Goal: Task Accomplishment & Management: Manage account settings

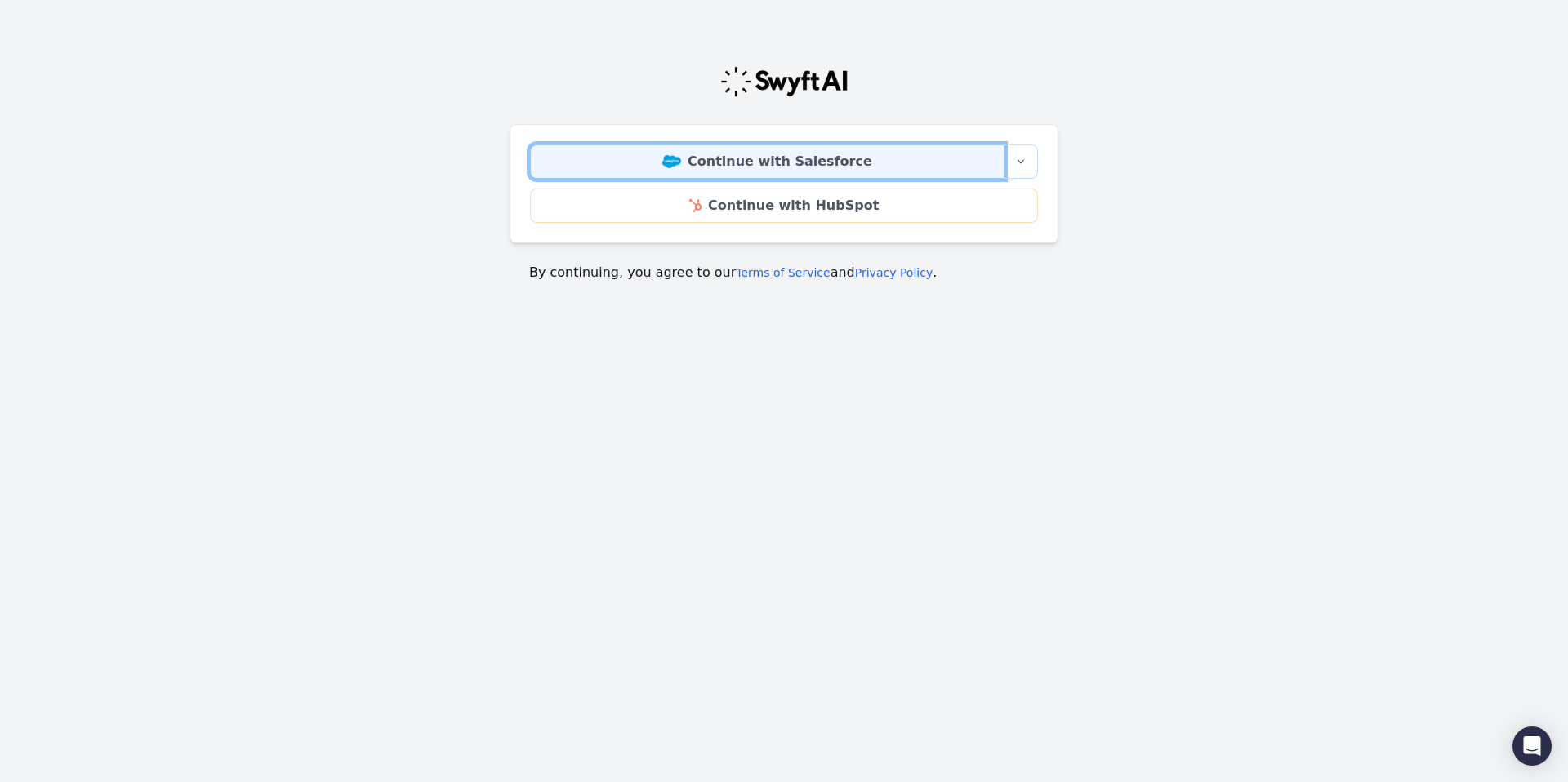
click at [734, 168] on link "Continue with Salesforce" at bounding box center [767, 161] width 474 height 34
click at [729, 155] on link "Continue with Salesforce" at bounding box center [767, 161] width 474 height 34
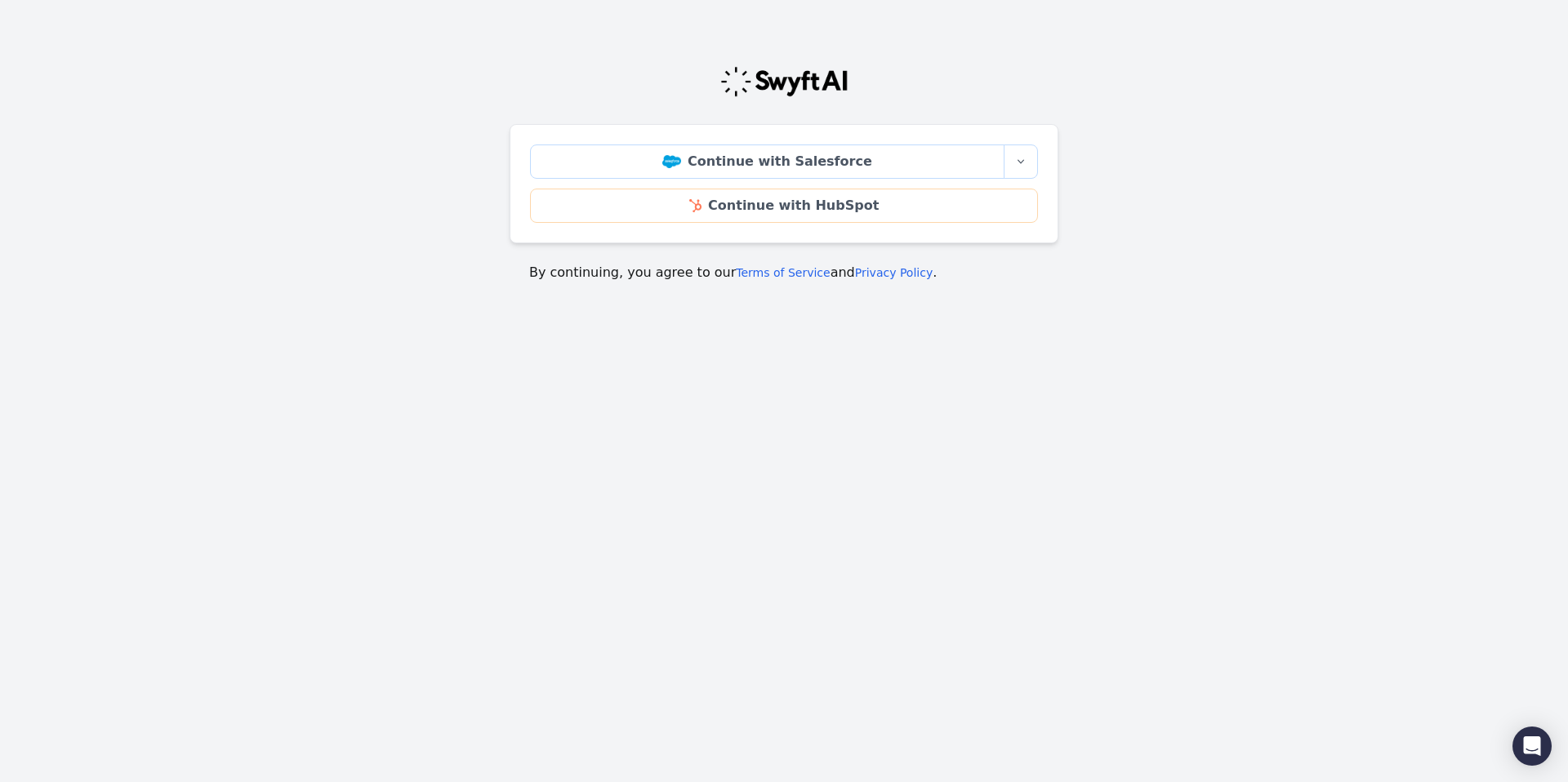
click at [802, 78] on img at bounding box center [783, 82] width 129 height 32
click at [1016, 160] on icon "button" at bounding box center [1020, 161] width 13 height 13
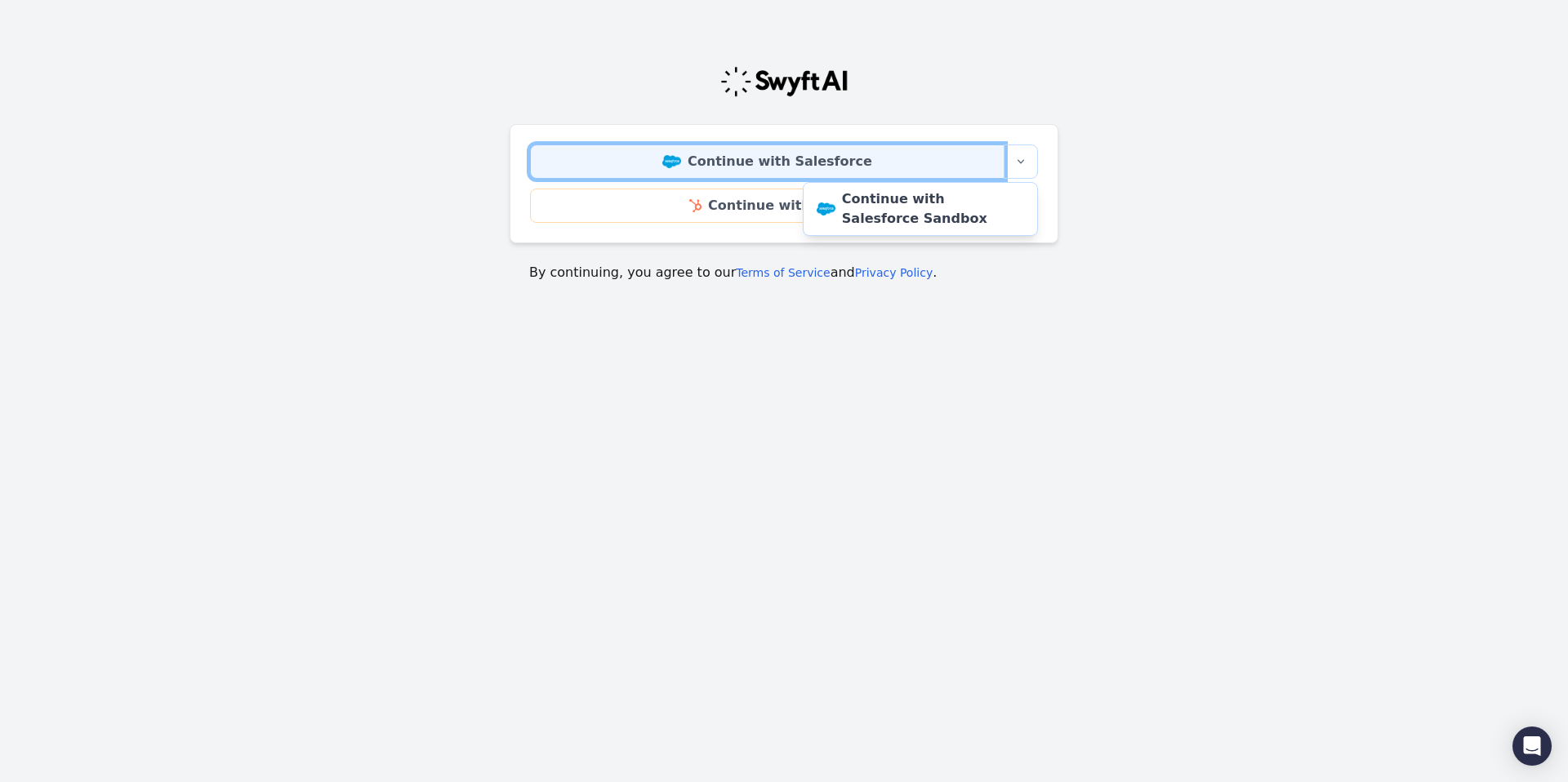
click at [725, 164] on link "Continue with Salesforce" at bounding box center [767, 161] width 474 height 34
click at [722, 158] on link "Continue with Salesforce" at bounding box center [767, 161] width 474 height 34
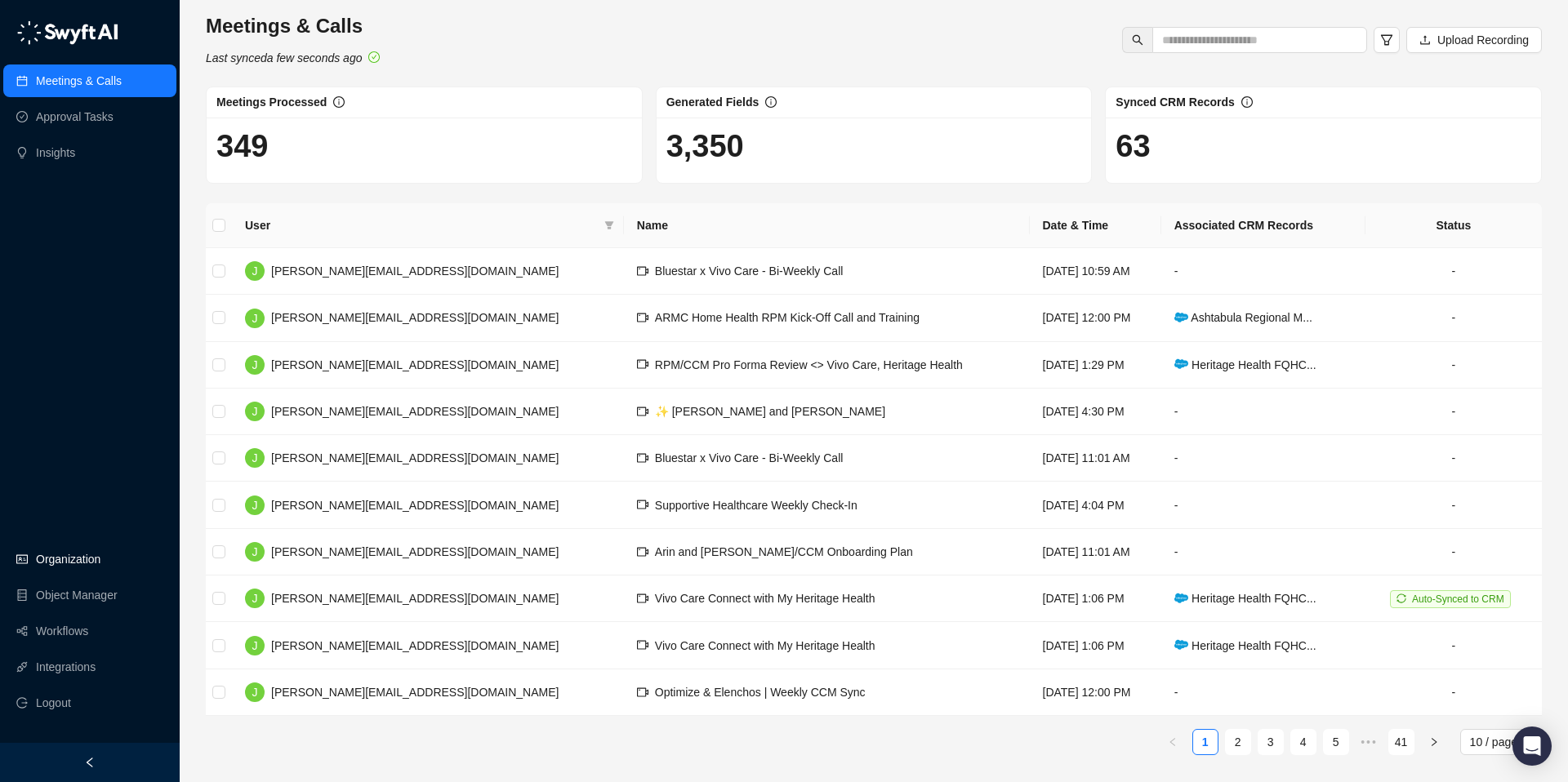
click at [75, 560] on link "Organization" at bounding box center [68, 559] width 65 height 32
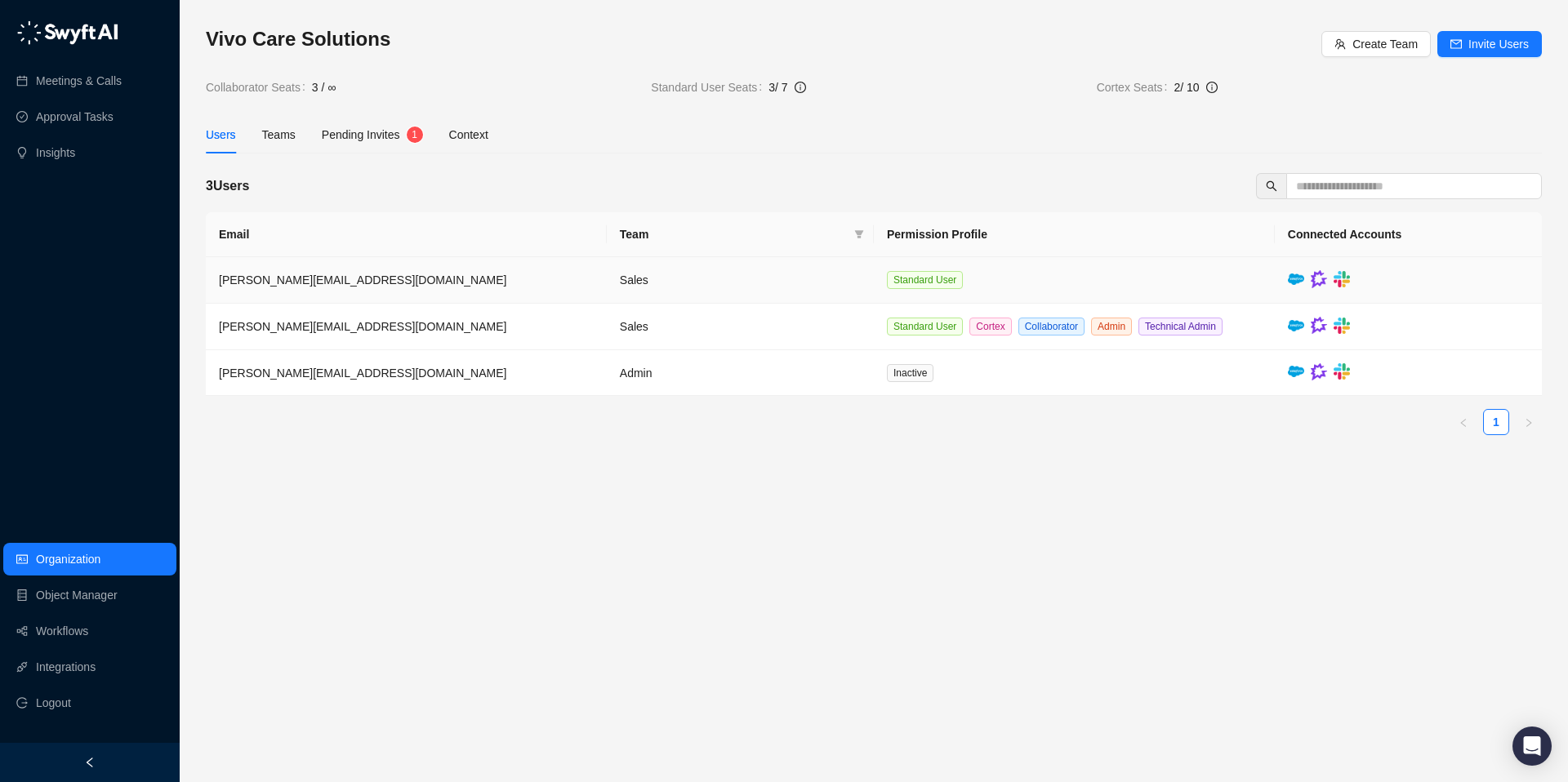
click at [304, 269] on td "[PERSON_NAME][EMAIL_ADDRESS][DOMAIN_NAME]" at bounding box center [406, 281] width 401 height 47
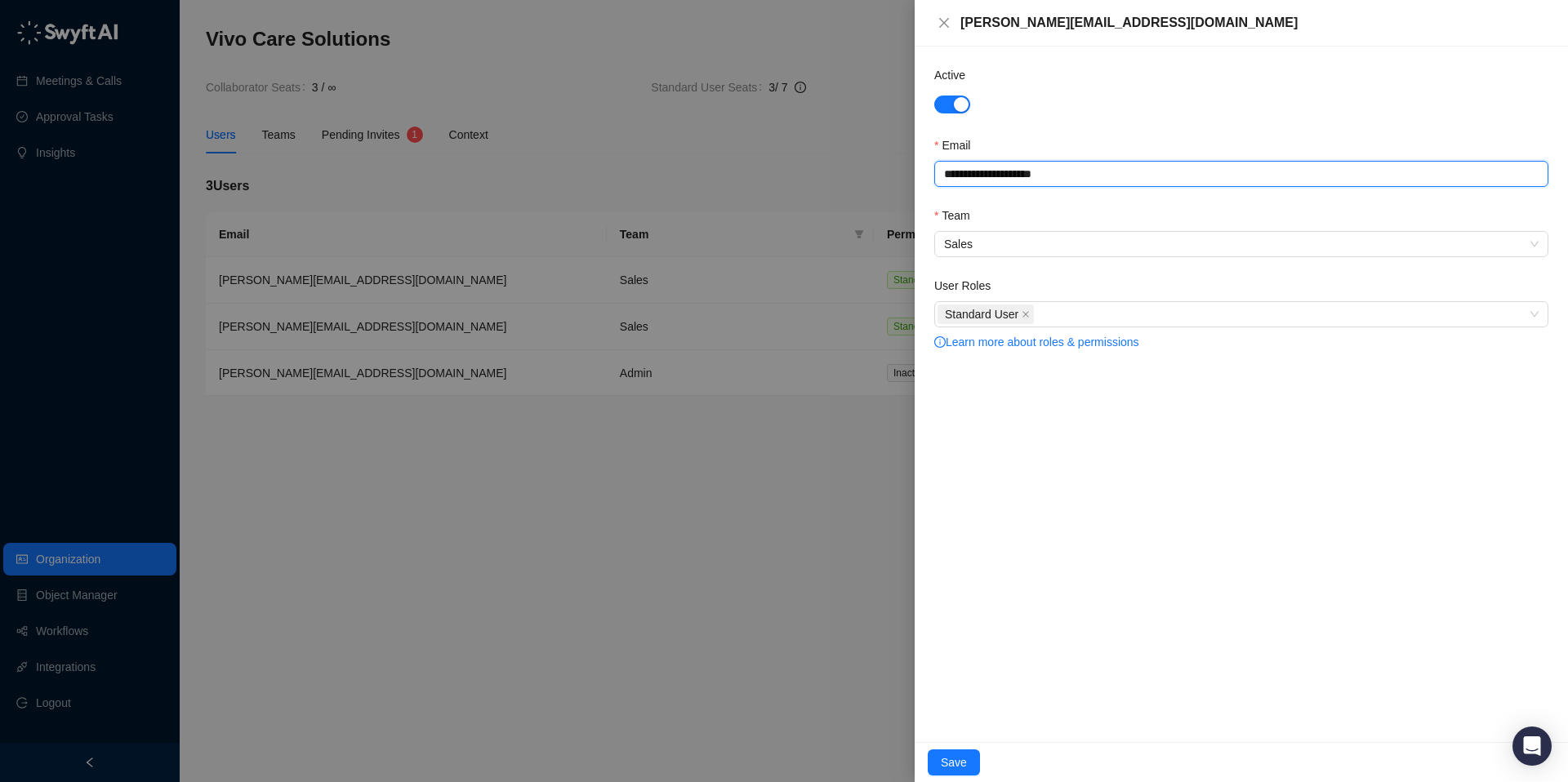
click at [1032, 177] on input "**********" at bounding box center [1241, 174] width 614 height 26
drag, startPoint x: 1070, startPoint y: 177, endPoint x: 982, endPoint y: 177, distance: 88.0
click at [982, 177] on input "**********" at bounding box center [1241, 174] width 614 height 26
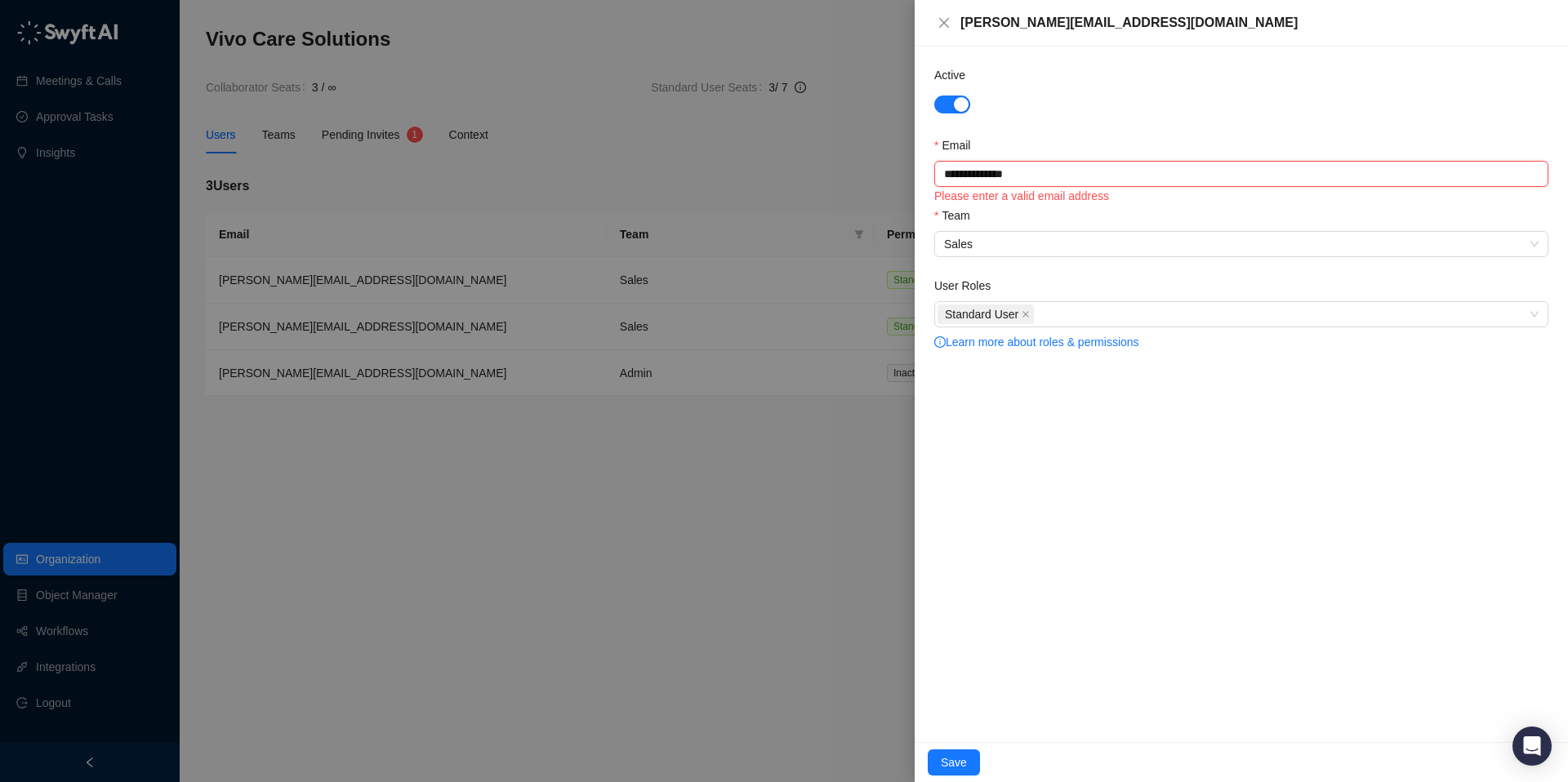
type input "**********"
click at [954, 756] on span "Save" at bounding box center [954, 762] width 26 height 18
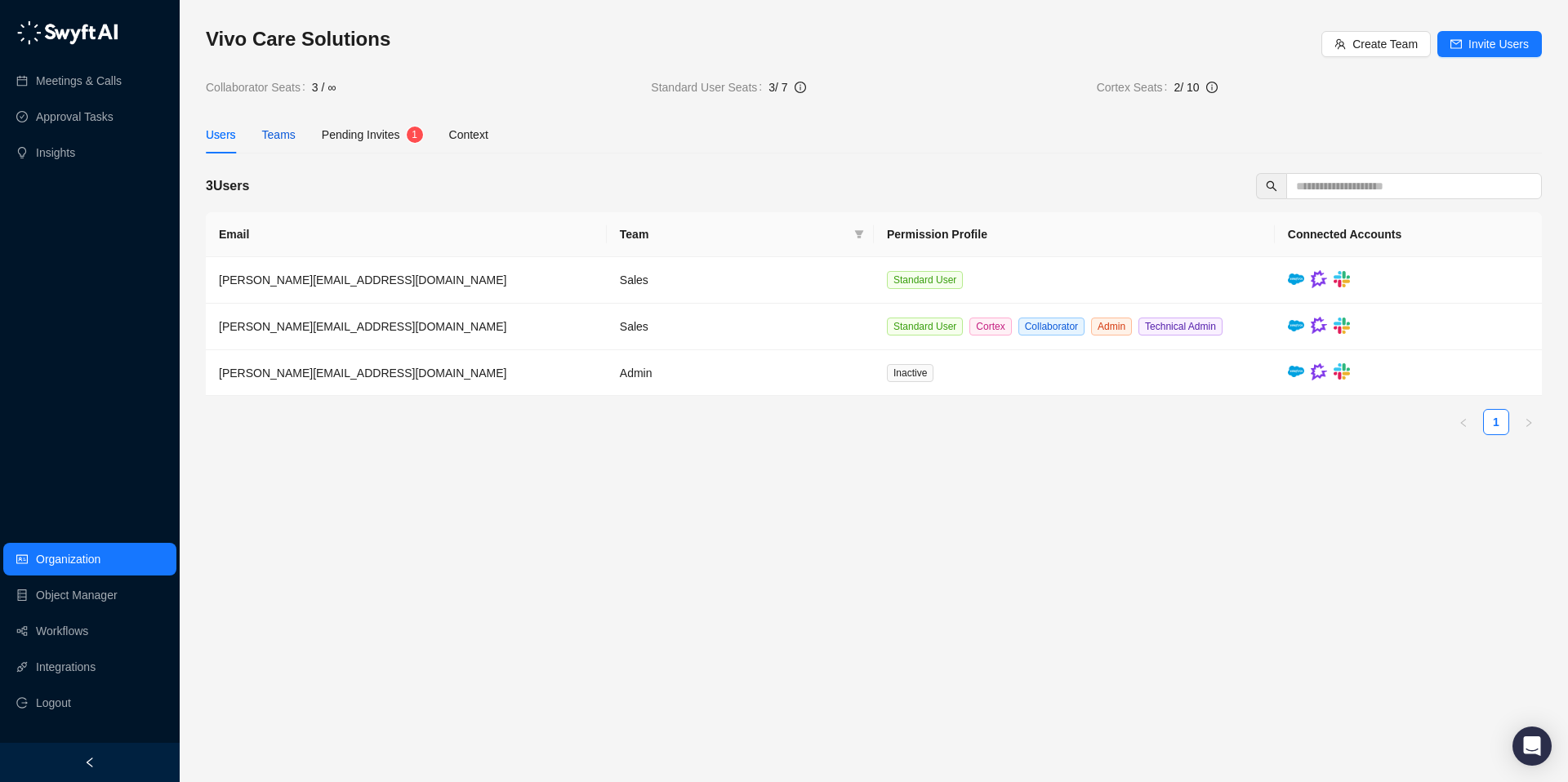
click at [276, 130] on div "Teams" at bounding box center [278, 134] width 33 height 18
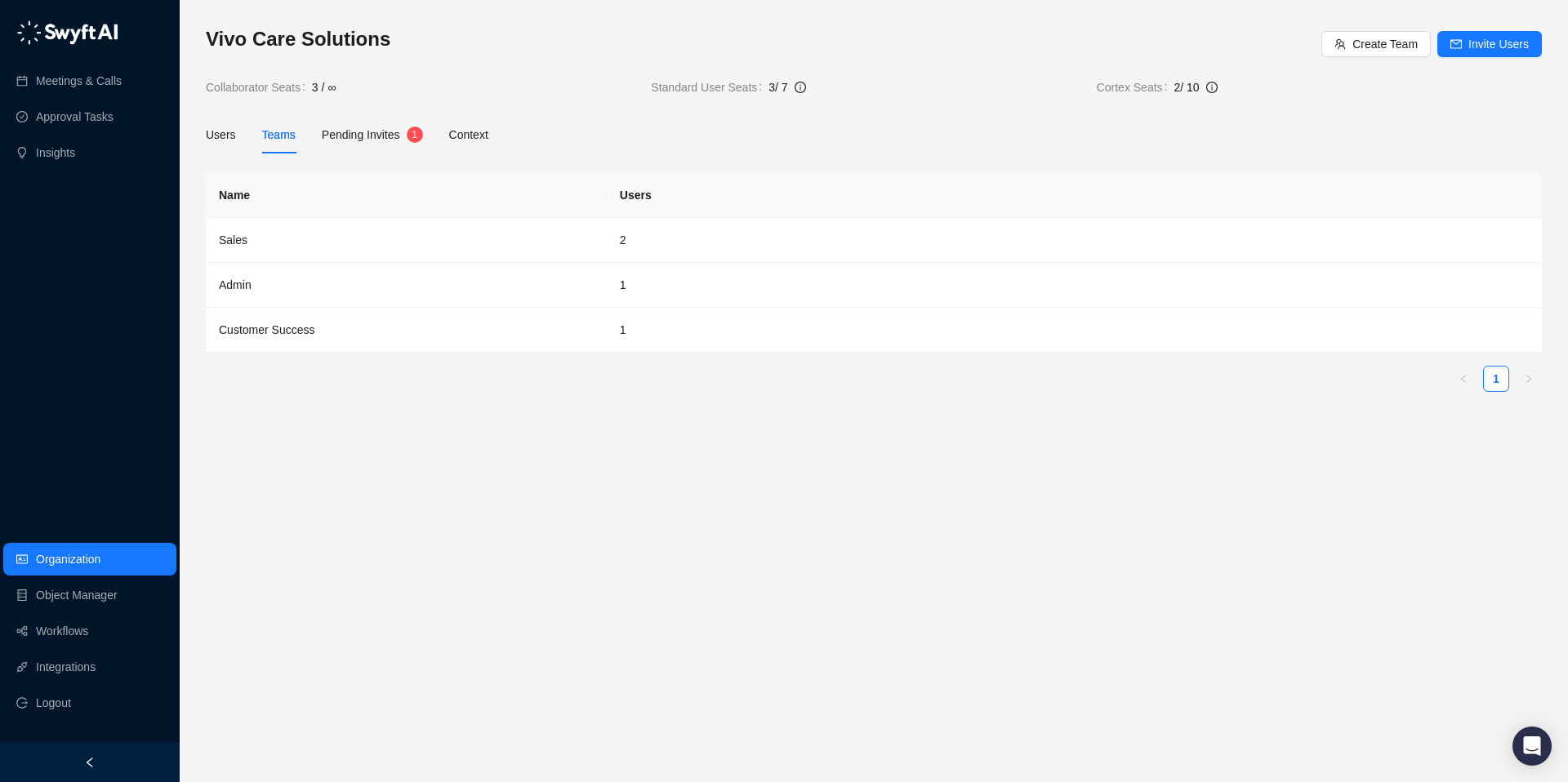
click at [349, 139] on span "Pending Invites" at bounding box center [361, 134] width 78 height 13
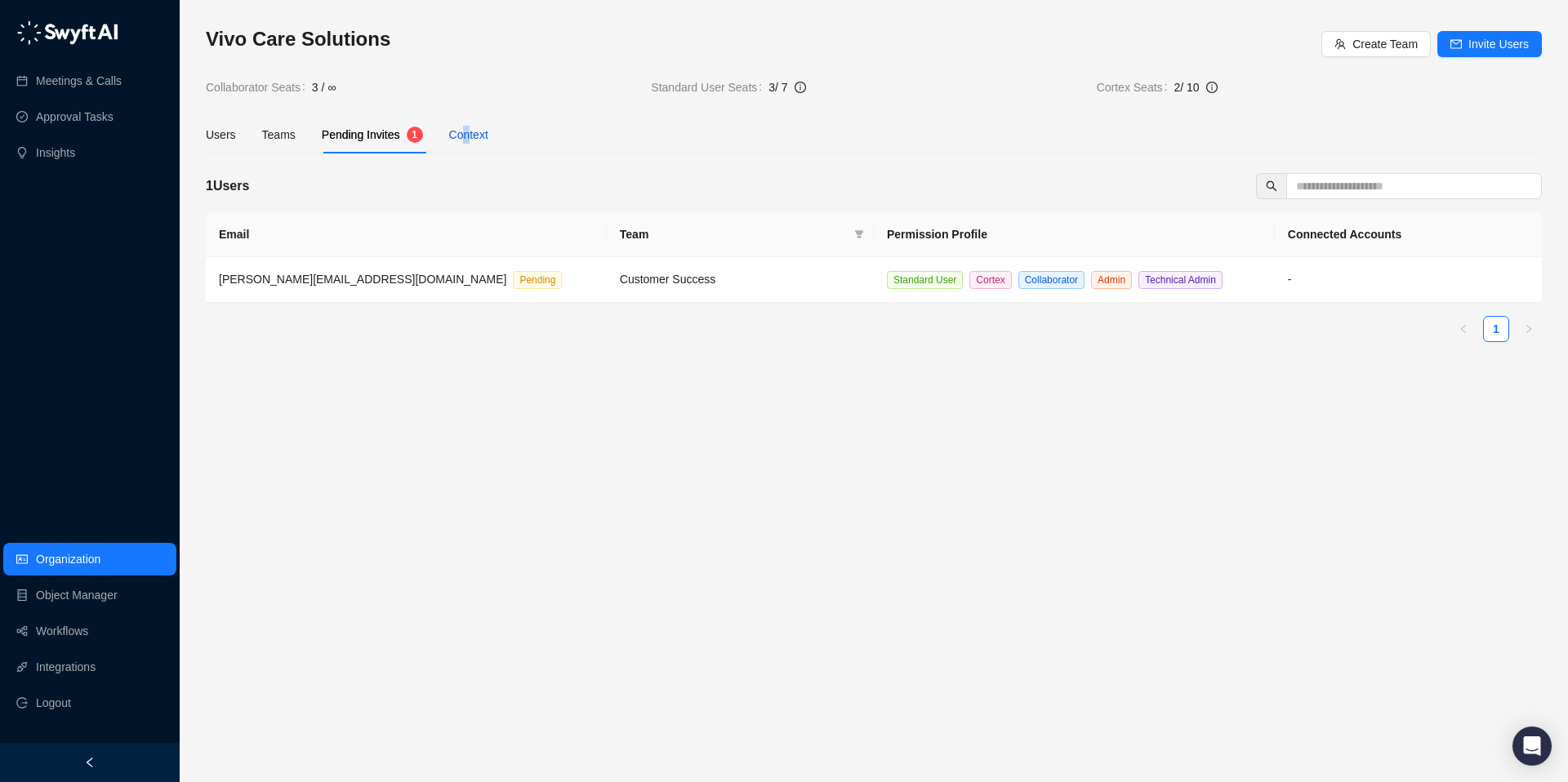
click at [469, 129] on div "Context" at bounding box center [468, 134] width 39 height 18
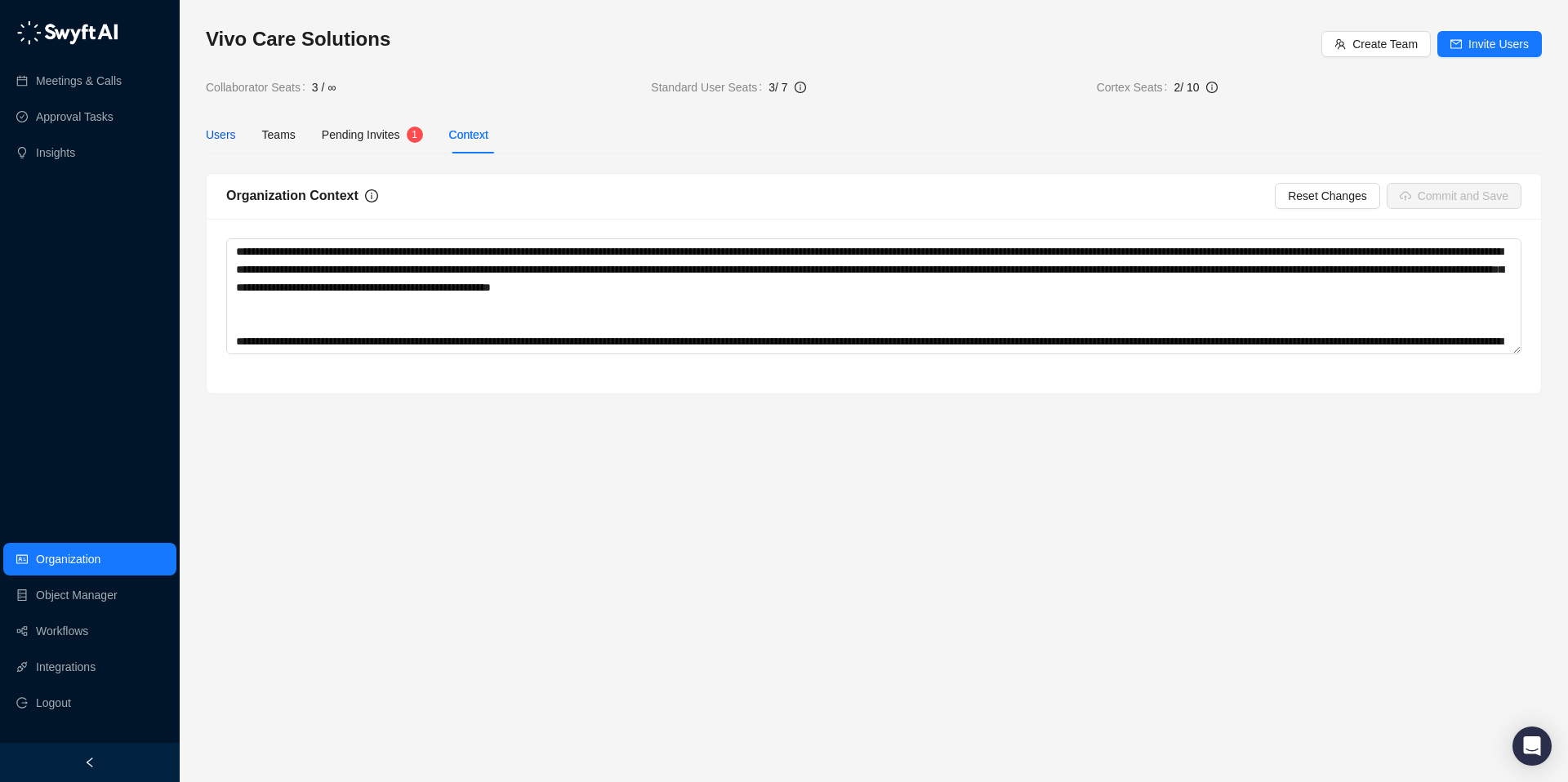
click at [235, 136] on div "Users" at bounding box center [220, 134] width 30 height 18
